Goal: Transaction & Acquisition: Purchase product/service

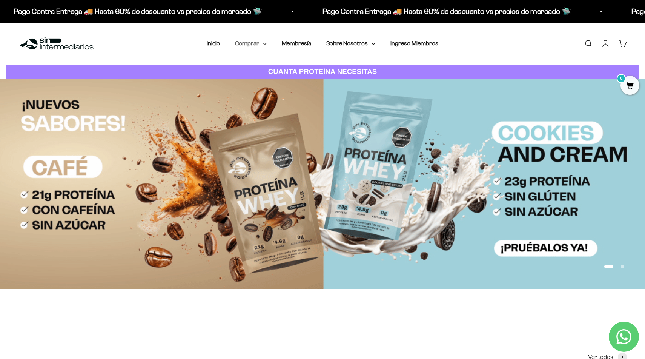
click at [260, 44] on summary "Comprar" at bounding box center [251, 43] width 32 height 10
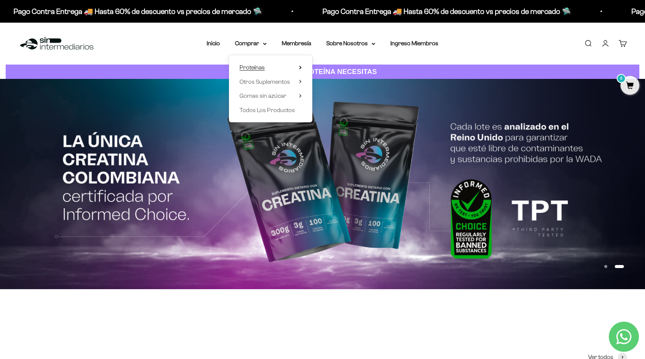
click at [294, 65] on summary "Proteínas" at bounding box center [271, 68] width 62 height 10
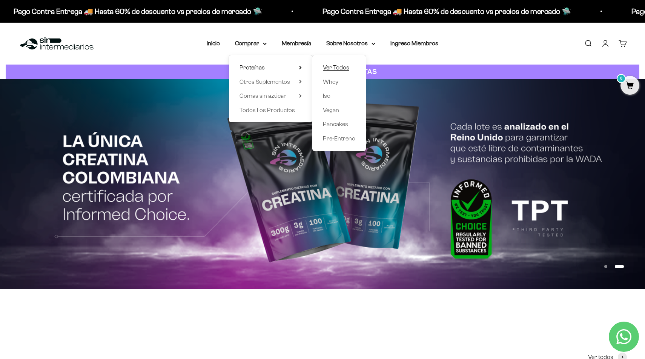
click at [329, 69] on span "Ver Todos" at bounding box center [336, 67] width 26 height 6
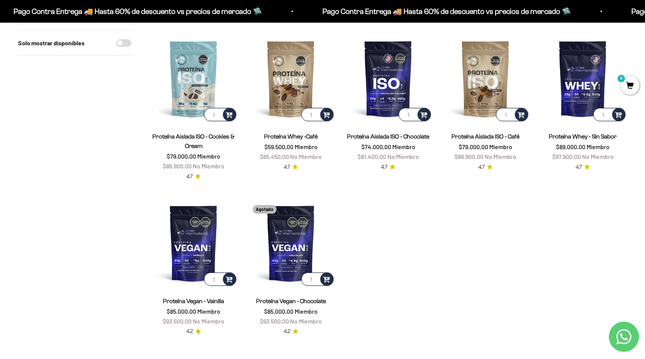
scroll to position [68, 0]
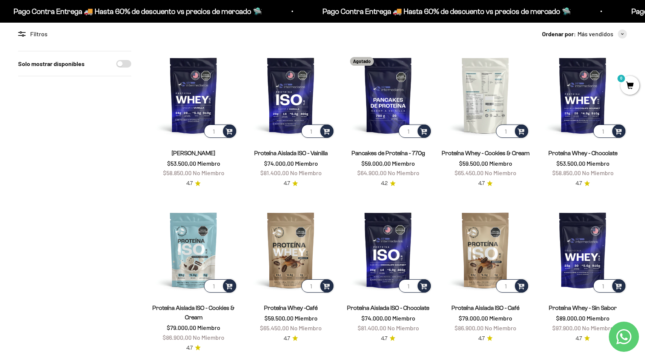
click at [491, 104] on img at bounding box center [486, 95] width 88 height 88
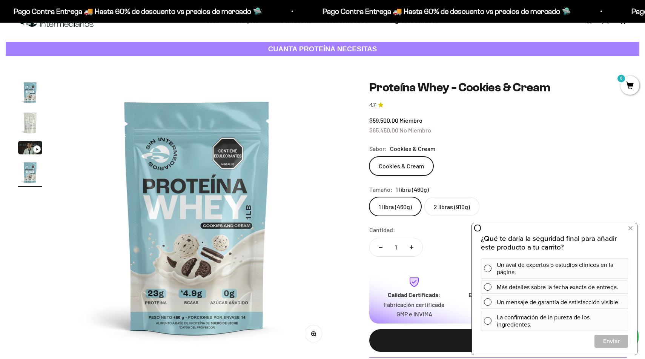
scroll to position [27, 0]
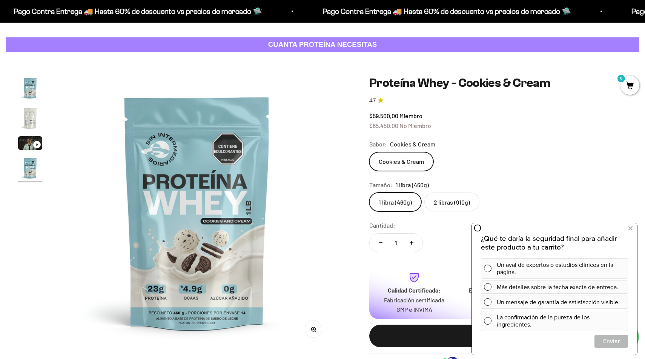
click at [384, 206] on label "1 libra (460g)" at bounding box center [395, 201] width 52 height 19
click at [369, 192] on input "1 libra (460g)" at bounding box center [369, 192] width 0 height 0
click at [629, 228] on icon at bounding box center [631, 228] width 4 height 10
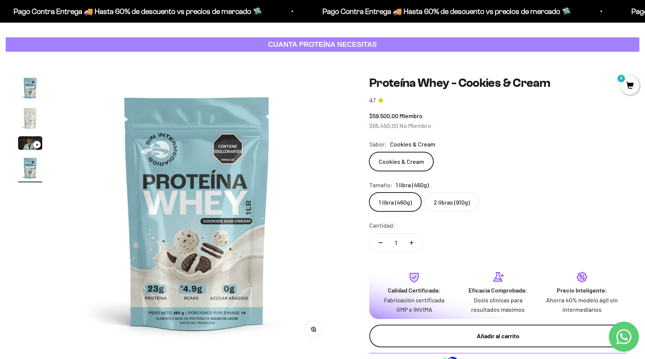
click at [500, 335] on div "Añadir al carrito" at bounding box center [499, 336] width 228 height 10
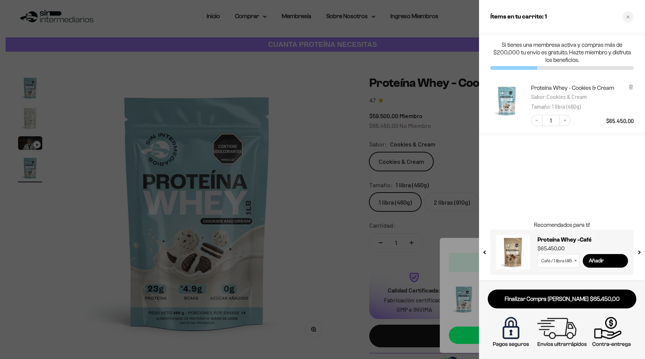
click at [334, 224] on div at bounding box center [322, 179] width 645 height 359
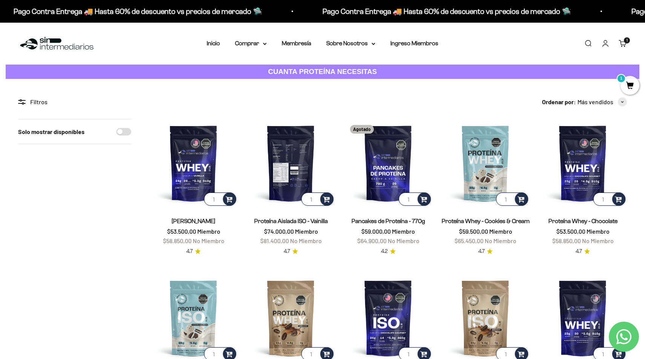
click at [290, 163] on img at bounding box center [291, 163] width 88 height 88
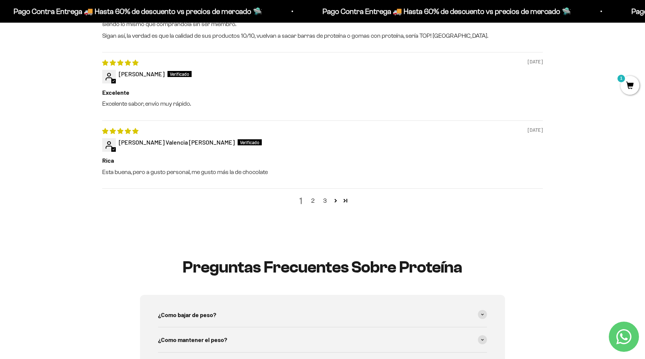
scroll to position [1013, 0]
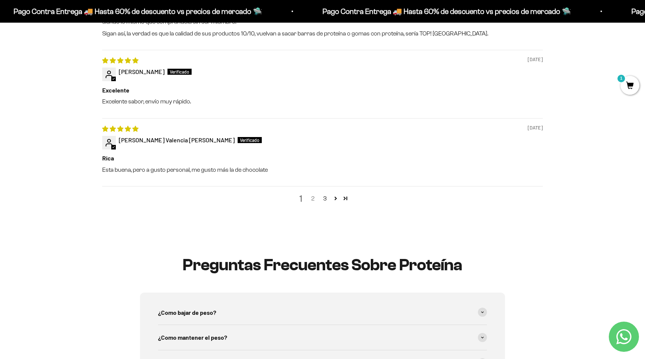
click at [311, 200] on link "2" at bounding box center [313, 198] width 12 height 9
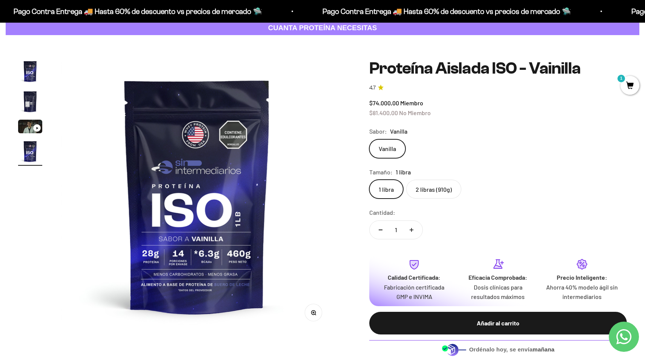
scroll to position [0, 0]
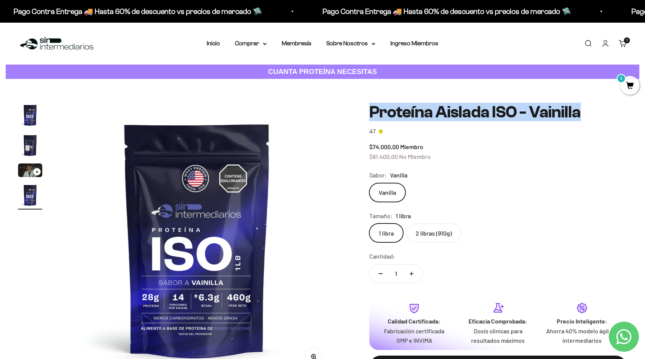
drag, startPoint x: 368, startPoint y: 109, endPoint x: 585, endPoint y: 109, distance: 217.0
click at [588, 109] on div "Zoom Ir al artículo 1 Ir al artículo 2 Ir al artículo 3 Ir al artículo 4 Proteí…" at bounding box center [322, 262] width 609 height 318
copy h1 "Proteína Aislada ISO - Vainilla"
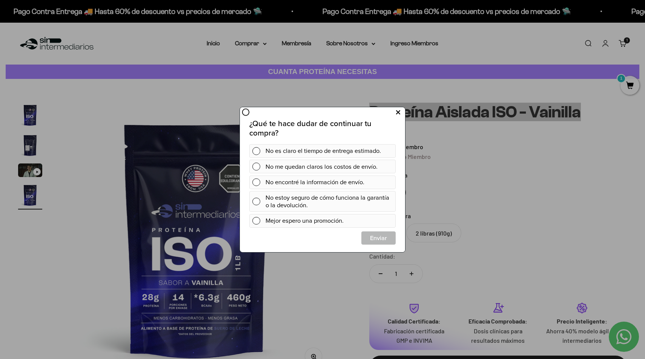
click at [399, 111] on icon at bounding box center [398, 112] width 4 height 10
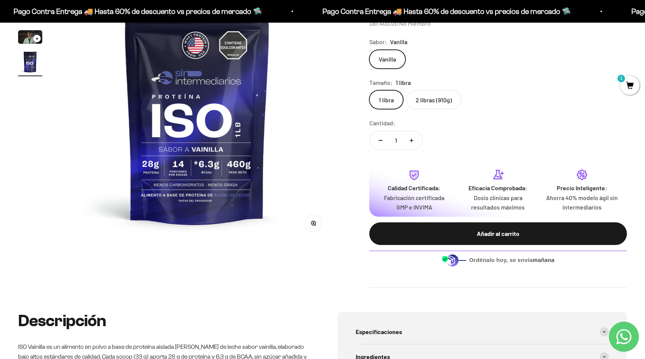
scroll to position [135, 0]
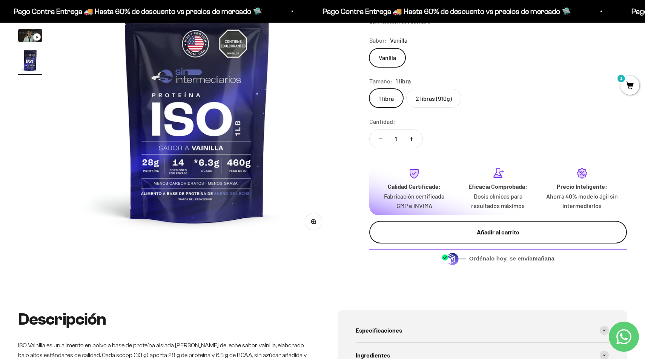
click at [482, 232] on div "Añadir al carrito" at bounding box center [499, 232] width 228 height 10
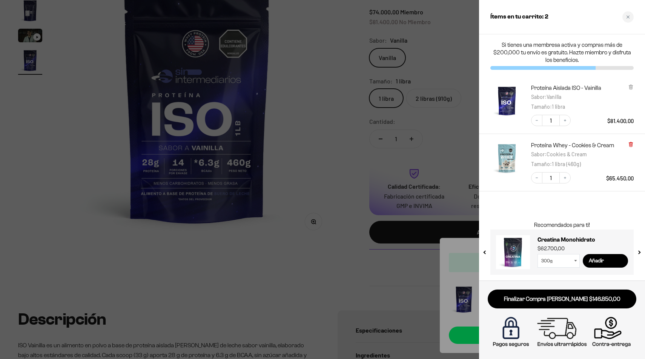
click at [631, 145] on icon at bounding box center [631, 144] width 2 height 4
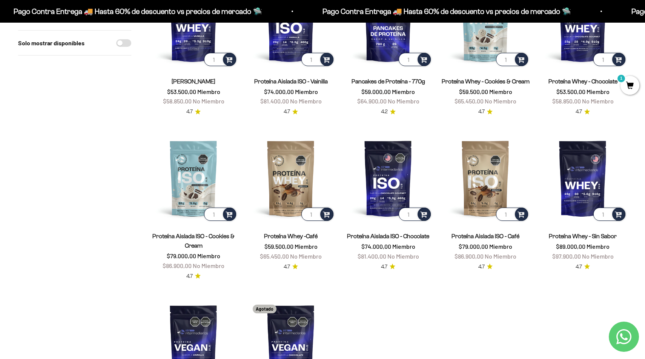
scroll to position [136, 0]
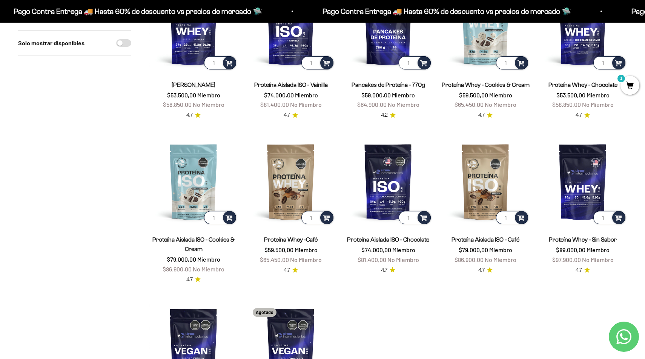
click at [628, 82] on span "1" at bounding box center [630, 85] width 19 height 19
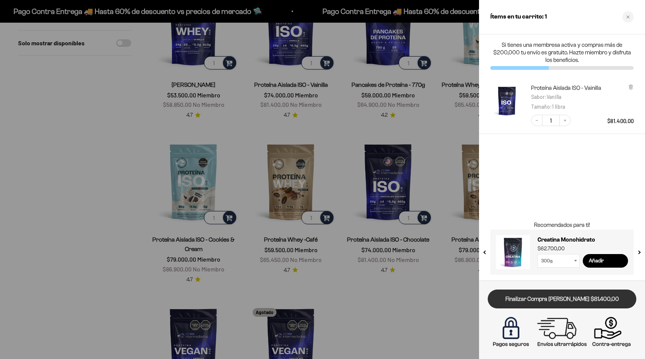
click at [564, 302] on link "Finalizar Compra [PERSON_NAME] $81.400,00" at bounding box center [562, 298] width 149 height 19
